Goal: Task Accomplishment & Management: Manage account settings

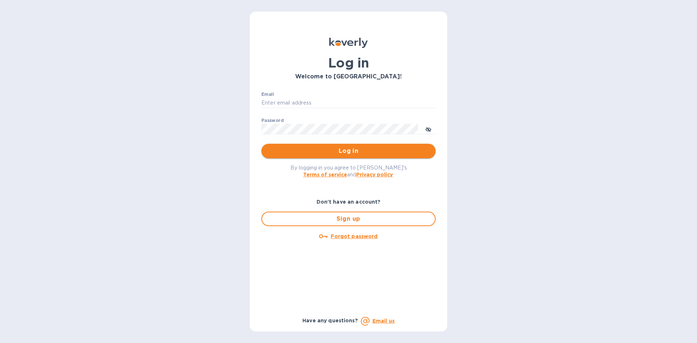
type input "martin@freedomsupplyny.com"
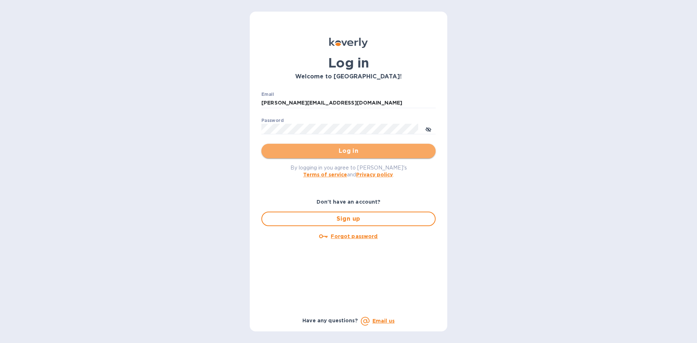
click at [343, 154] on span "Log in" at bounding box center [348, 151] width 163 height 9
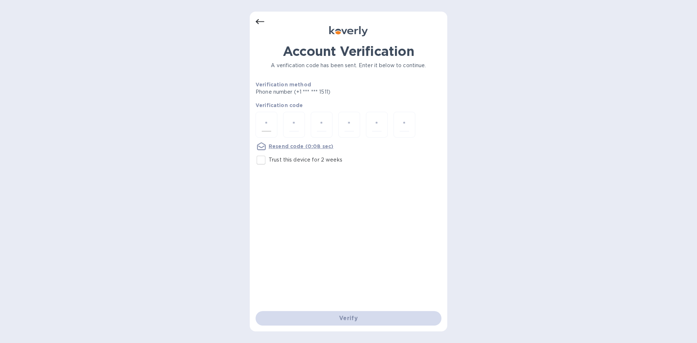
click at [274, 121] on div at bounding box center [267, 125] width 22 height 26
type input "8"
type input "3"
type input "6"
type input "1"
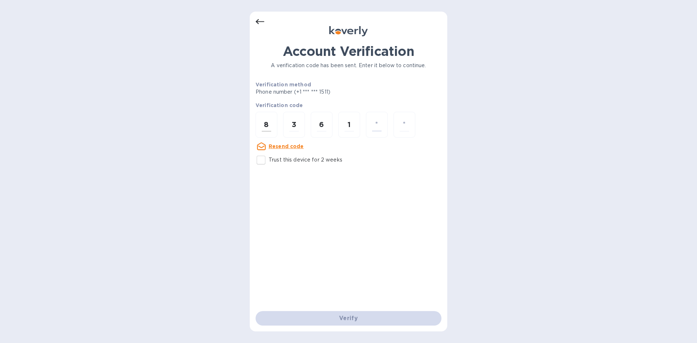
type input "9"
type input "5"
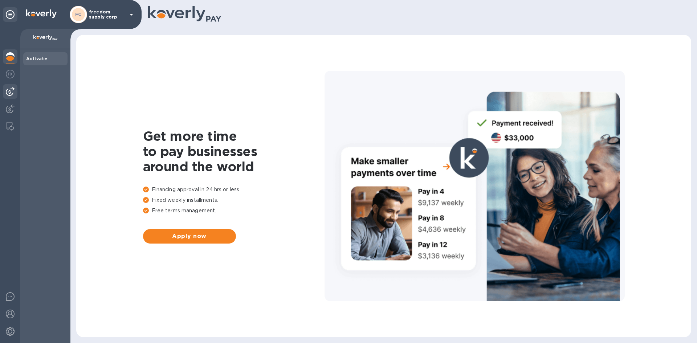
click at [10, 94] on img at bounding box center [10, 91] width 9 height 9
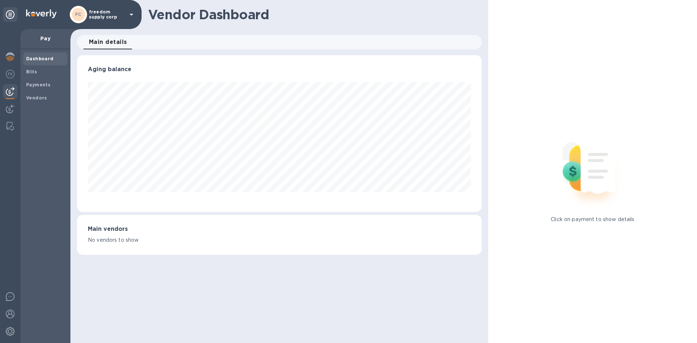
scroll to position [157, 404]
click at [32, 71] on b "Bills" at bounding box center [31, 71] width 11 height 5
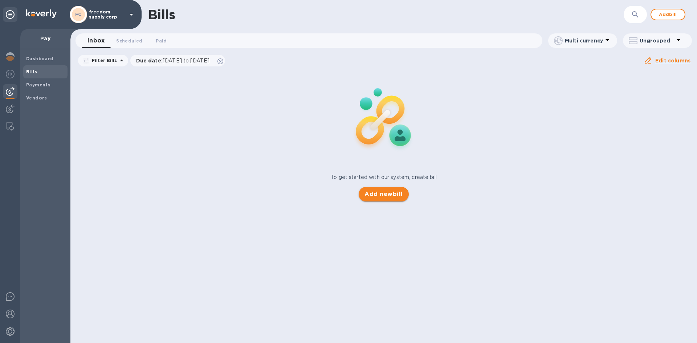
click at [388, 191] on span "Add new bill" at bounding box center [384, 194] width 38 height 9
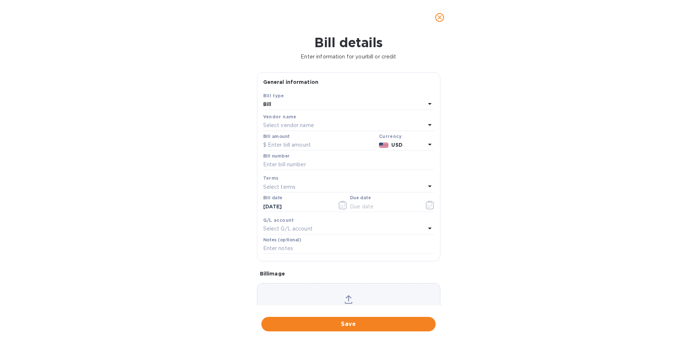
click at [316, 119] on div "Vendor name" at bounding box center [348, 117] width 171 height 8
click at [324, 128] on div "Select vendor name" at bounding box center [344, 126] width 162 height 10
click at [306, 163] on p "Zarach Logistics / Trophy Shippers" at bounding box center [346, 167] width 154 height 8
click at [298, 141] on input "text" at bounding box center [319, 145] width 113 height 11
type input "600.00"
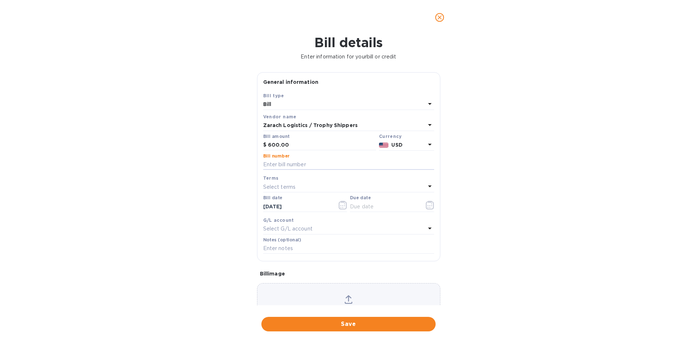
drag, startPoint x: 274, startPoint y: 164, endPoint x: 294, endPoint y: 172, distance: 22.1
click at [274, 164] on input "text" at bounding box center [348, 164] width 171 height 11
type input "B00173780"
click at [427, 204] on icon "button" at bounding box center [430, 205] width 8 height 9
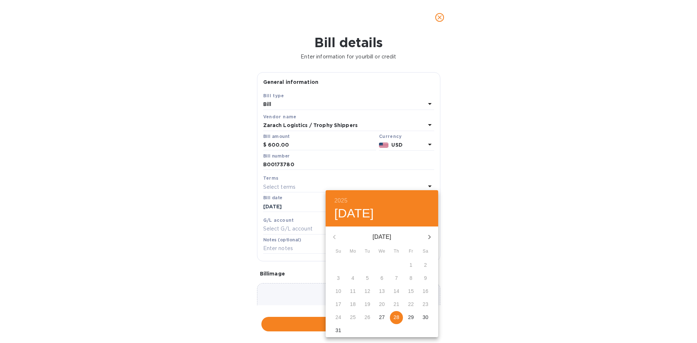
click at [393, 318] on span "28" at bounding box center [396, 317] width 13 height 7
type input "[DATE]"
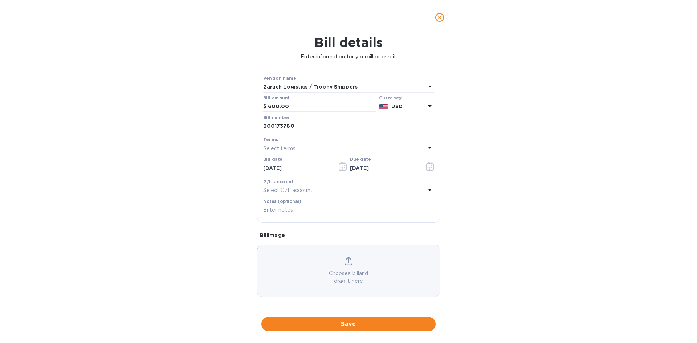
scroll to position [39, 0]
click at [391, 196] on div "G/L account Select G/L account" at bounding box center [349, 186] width 174 height 21
click at [428, 187] on icon at bounding box center [430, 189] width 9 height 9
click at [576, 173] on div "Bill details Enter information for your bill or credit General information Save…" at bounding box center [348, 189] width 697 height 308
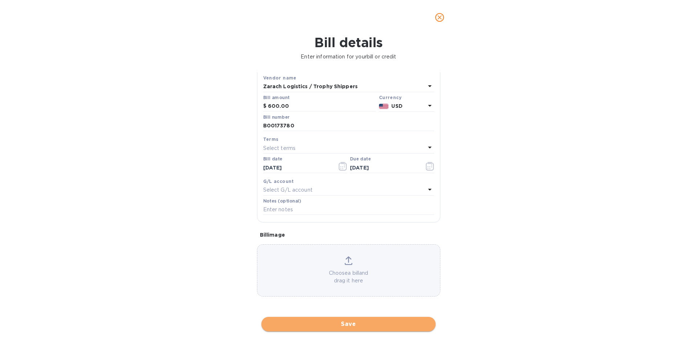
click at [344, 325] on span "Save" at bounding box center [348, 324] width 163 height 9
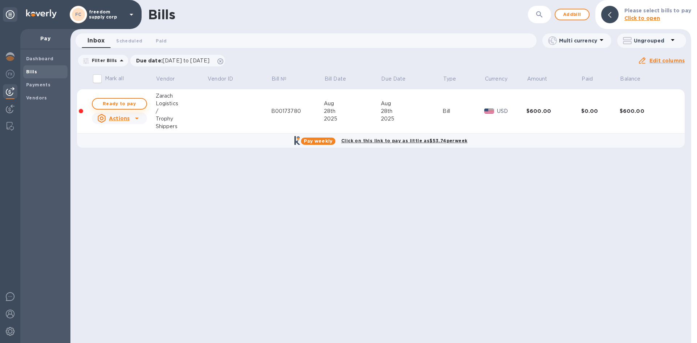
click at [123, 104] on span "Ready to pay" at bounding box center [119, 103] width 42 height 9
checkbox input "true"
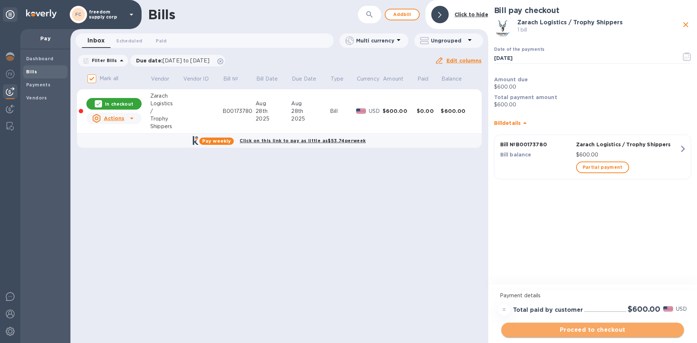
click at [577, 331] on span "Proceed to checkout" at bounding box center [592, 330] width 171 height 9
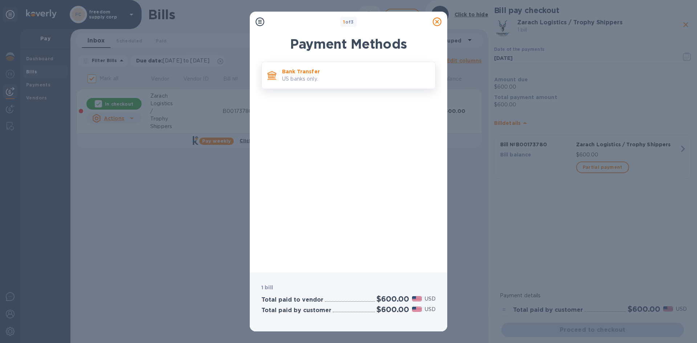
click at [309, 73] on p "Bank Transfer" at bounding box center [355, 71] width 147 height 7
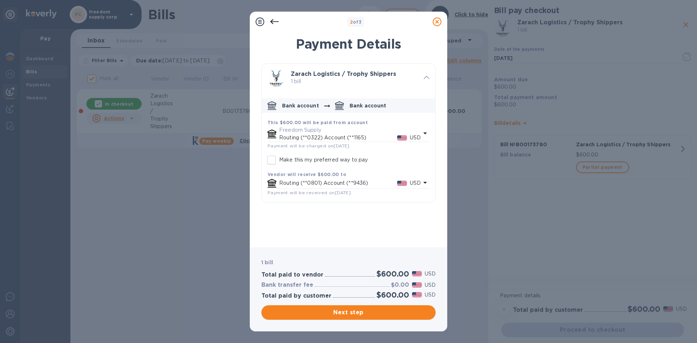
click at [304, 130] on p "Freedom Supply" at bounding box center [350, 130] width 142 height 8
click at [276, 23] on icon at bounding box center [274, 21] width 9 height 9
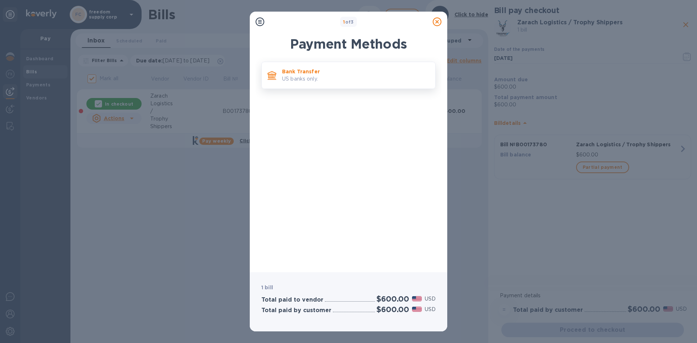
click at [315, 70] on p "Bank Transfer" at bounding box center [355, 71] width 147 height 7
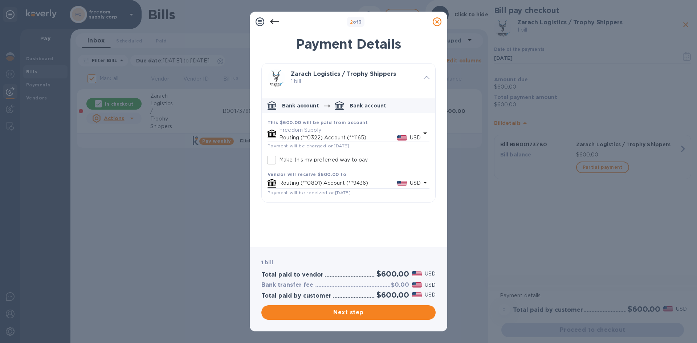
click at [329, 137] on p "Routing (**0322) Account (**1165)" at bounding box center [338, 138] width 118 height 8
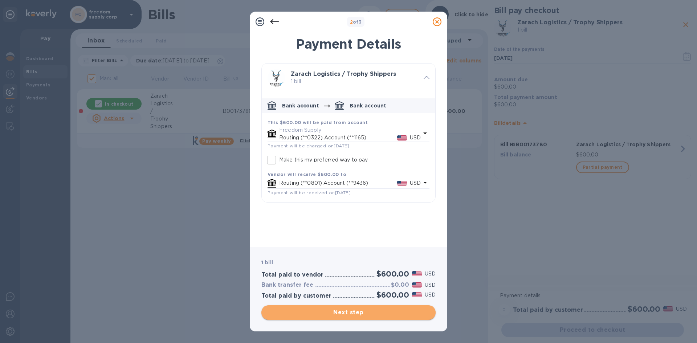
click at [338, 312] on span "Next step" at bounding box center [348, 312] width 163 height 9
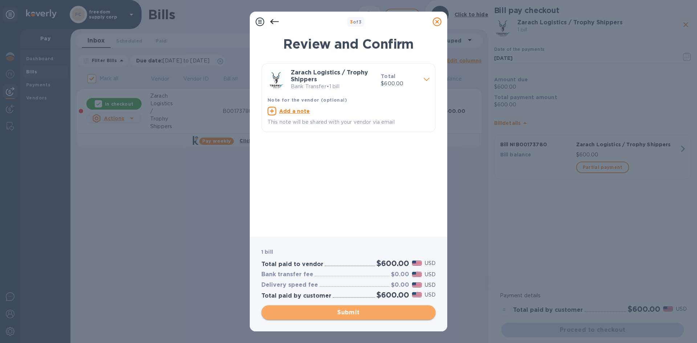
click at [344, 312] on span "Submit" at bounding box center [348, 312] width 163 height 9
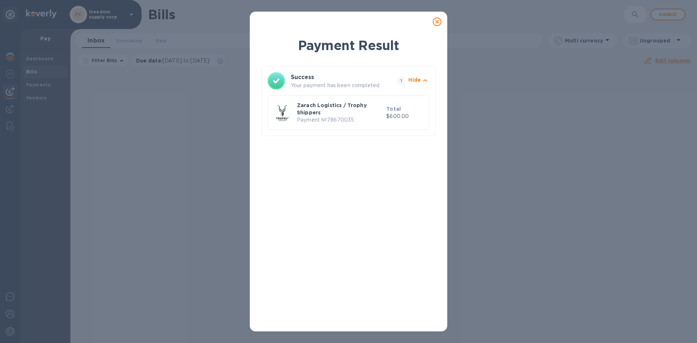
click at [439, 24] on icon at bounding box center [437, 21] width 9 height 9
